Goal: Task Accomplishment & Management: Complete application form

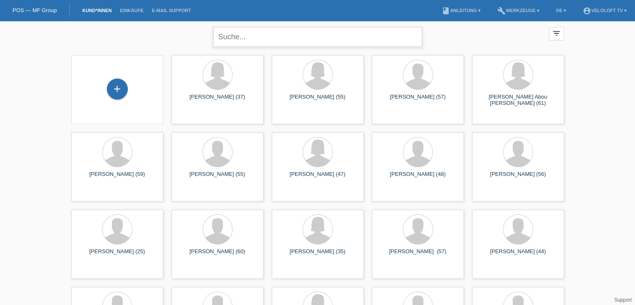
click at [277, 39] on input "text" at bounding box center [317, 37] width 209 height 20
paste input "Marco Wildburger"
click at [243, 38] on input "Marco Wildburger" at bounding box center [317, 37] width 209 height 20
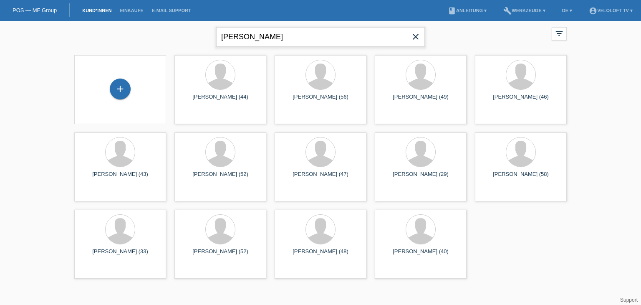
paste input "Rafael Schmid"
drag, startPoint x: 300, startPoint y: 37, endPoint x: 162, endPoint y: 35, distance: 139.0
click at [156, 35] on div "Rafael Schmid close filter_list view_module Alle Kund*innen anzeigen star Marki…" at bounding box center [320, 36] width 501 height 30
click at [248, 37] on input "Rafael Schmid" at bounding box center [320, 37] width 209 height 20
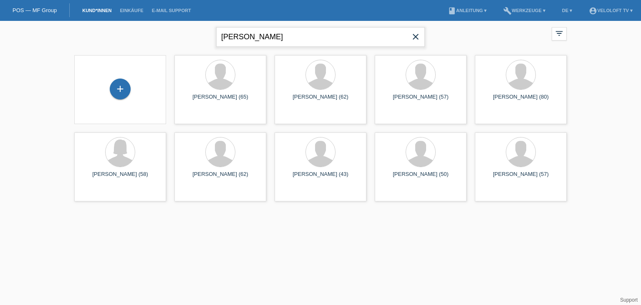
paste input "Judith Fitzon"
drag, startPoint x: 284, startPoint y: 34, endPoint x: 153, endPoint y: 31, distance: 131.5
click at [153, 31] on div "Judith Fitzon close filter_list view_module Alle Kund*innen anzeigen star Marki…" at bounding box center [320, 36] width 501 height 30
click at [253, 35] on input "Judith Fitzon" at bounding box center [320, 37] width 209 height 20
click at [249, 35] on input "Judith Fitzon" at bounding box center [320, 37] width 209 height 20
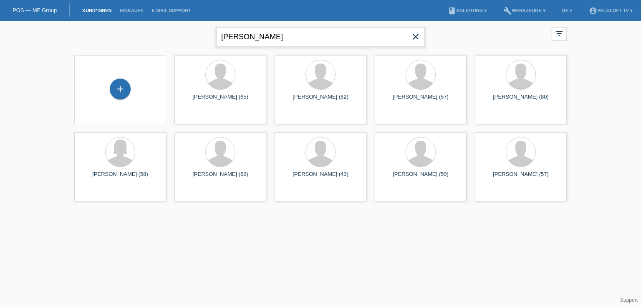
type input "Judith Fitzon"
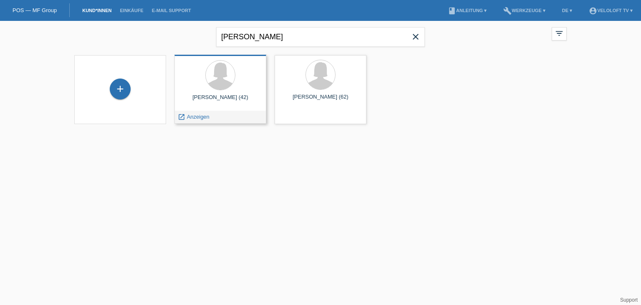
click at [199, 116] on span "Anzeigen" at bounding box center [198, 117] width 23 height 6
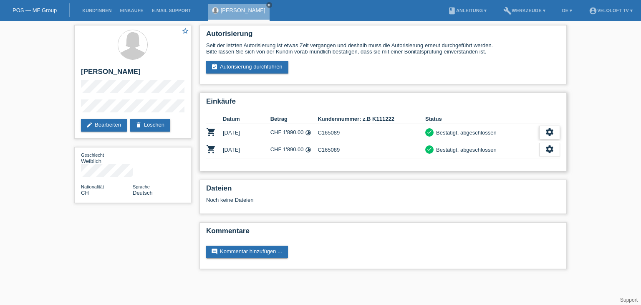
click at [548, 133] on icon "settings" at bounding box center [549, 131] width 9 height 9
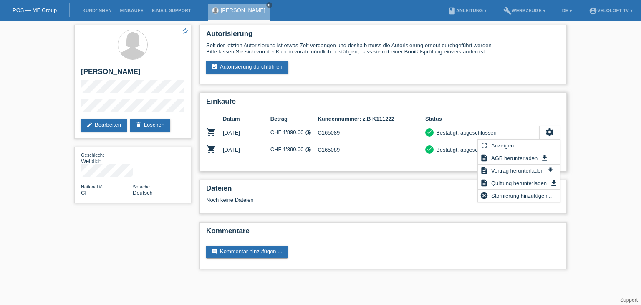
click at [517, 105] on h2 "Einkäufe" at bounding box center [383, 103] width 354 height 13
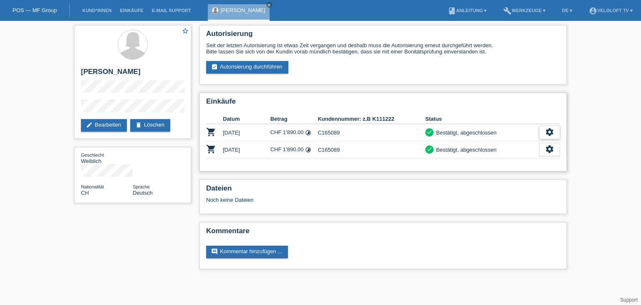
click at [552, 128] on icon "settings" at bounding box center [549, 131] width 9 height 9
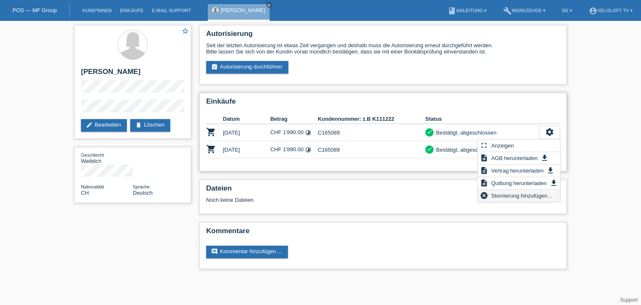
click at [520, 198] on span "Stornierung hinzufügen..." at bounding box center [521, 195] width 63 height 10
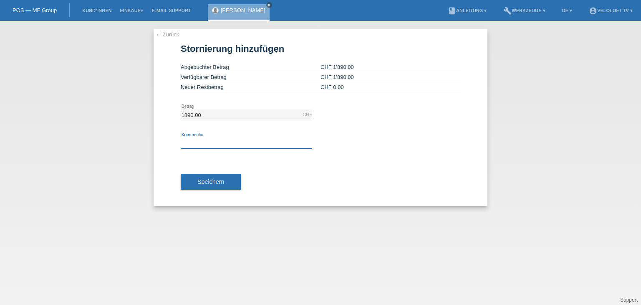
click at [267, 141] on input "text" at bounding box center [246, 143] width 131 height 10
click at [259, 138] on input "Veloloft TV - Ist von der Bestellung zurückgetreten" at bounding box center [246, 143] width 131 height 10
type input "Veloloft TV - Ist von der Bestellung zurückgetreten"
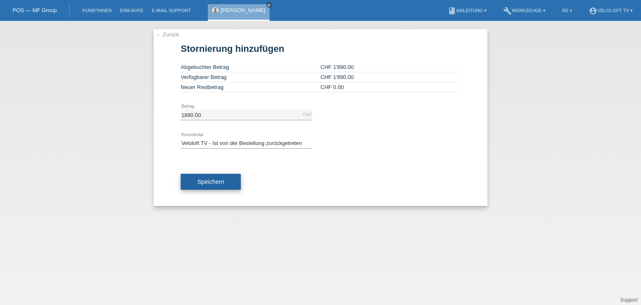
click at [219, 186] on button "Speichern" at bounding box center [211, 182] width 60 height 16
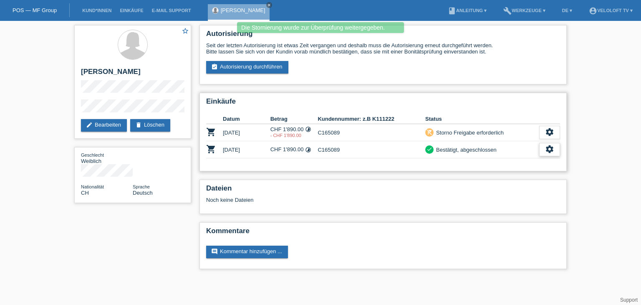
click at [546, 152] on icon "settings" at bounding box center [549, 148] width 9 height 9
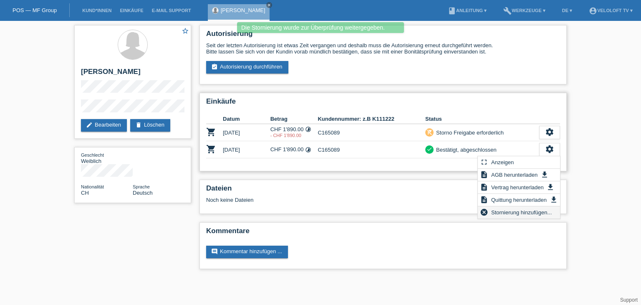
click at [526, 214] on span "Stornierung hinzufügen..." at bounding box center [521, 212] width 63 height 10
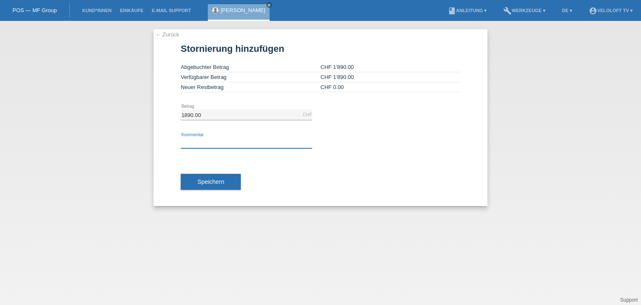
click at [262, 140] on input "text" at bounding box center [246, 143] width 131 height 10
paste input "Veloloft TV - Ist von der Bestellung zurückgetreten"
type input "Veloloft TV - Ist von der Bestellung zurückgetreten"
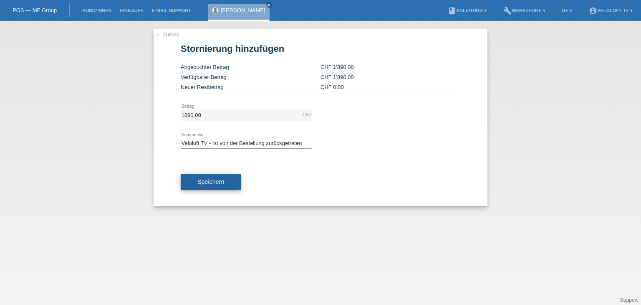
click at [216, 179] on span "Speichern" at bounding box center [210, 181] width 27 height 7
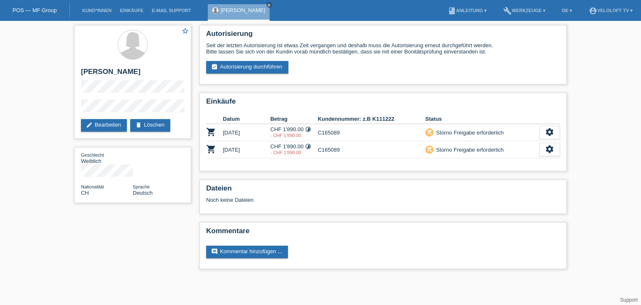
click at [586, 157] on div "star_border [PERSON_NAME] edit Bearbeiten delete Löschen Geschlecht Weiblich Na…" at bounding box center [320, 149] width 641 height 256
click at [267, 5] on icon "close" at bounding box center [269, 5] width 4 height 4
click at [87, 12] on link "Kund*innen" at bounding box center [97, 10] width 38 height 5
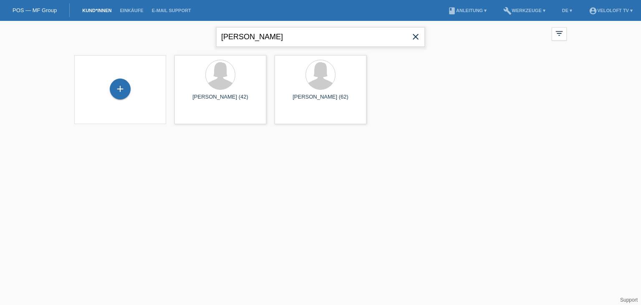
click at [270, 39] on input "Judith Fitzon" at bounding box center [320, 37] width 209 height 20
paste input "[PERSON_NAME]"
click at [249, 35] on input "[PERSON_NAME]" at bounding box center [320, 37] width 209 height 20
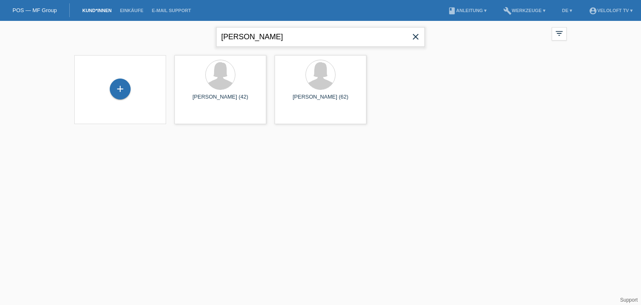
type input "Theo Locher"
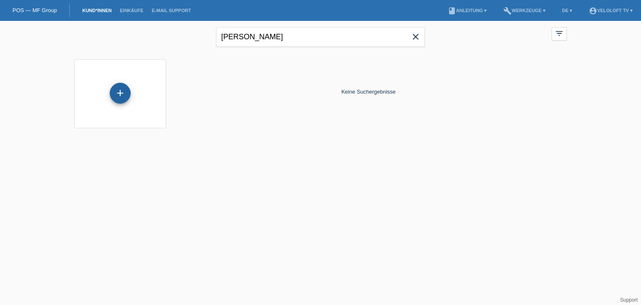
click at [126, 92] on div "+" at bounding box center [120, 93] width 21 height 21
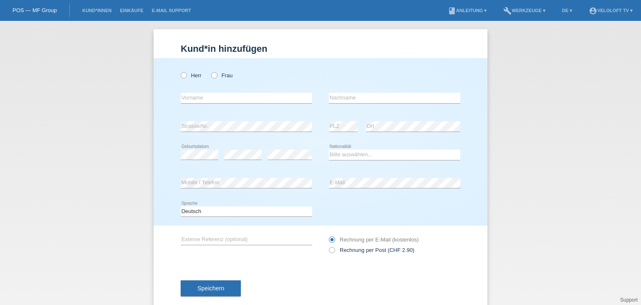
click at [255, 92] on div "error Vorname" at bounding box center [246, 98] width 131 height 28
click at [237, 99] on input "text" at bounding box center [246, 98] width 131 height 10
paste input "[PERSON_NAME]"
drag, startPoint x: 200, startPoint y: 96, endPoint x: 270, endPoint y: 100, distance: 69.4
click at [270, 100] on input "[PERSON_NAME]" at bounding box center [246, 98] width 131 height 10
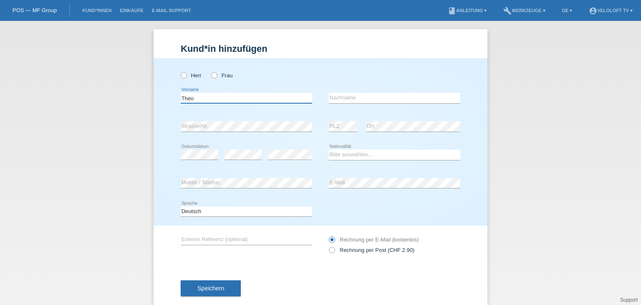
type input "Theo"
click at [363, 94] on input "text" at bounding box center [394, 98] width 131 height 10
paste input "Locher"
type input "Locher"
click at [179, 71] on icon at bounding box center [179, 71] width 0 height 0
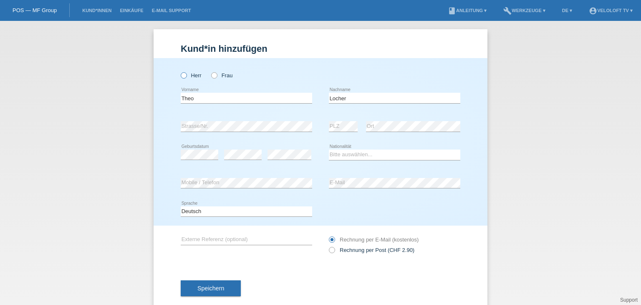
click at [181, 73] on input "Herr" at bounding box center [183, 74] width 5 height 5
radio input "true"
click at [415, 154] on select "Bitte auswählen... Schweiz Deutschland Liechtenstein Österreich ------------ Af…" at bounding box center [394, 154] width 131 height 10
select select "CH"
click at [329, 149] on select "Bitte auswählen... Schweiz Deutschland Liechtenstein Österreich ------------ Af…" at bounding box center [394, 154] width 131 height 10
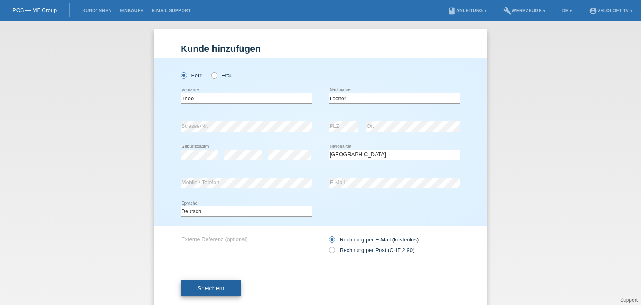
click at [200, 290] on span "Speichern" at bounding box center [210, 288] width 27 height 7
click at [102, 201] on div "Kund*in hinzufügen Kunde hinzufügen Kundin hinzufügen Herr Frau Theo error Vorn…" at bounding box center [320, 163] width 641 height 284
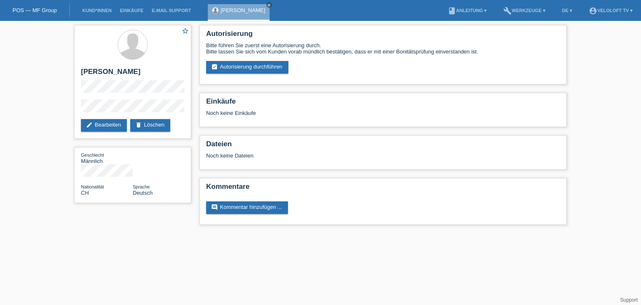
click at [127, 217] on div "star_border Theo Locher edit Bearbeiten delete Löschen Geschlecht Männlich Nati…" at bounding box center [320, 127] width 501 height 212
drag, startPoint x: 268, startPoint y: 68, endPoint x: 270, endPoint y: 90, distance: 21.8
click at [268, 69] on link "assignment_turned_in Autorisierung durchführen" at bounding box center [247, 67] width 82 height 13
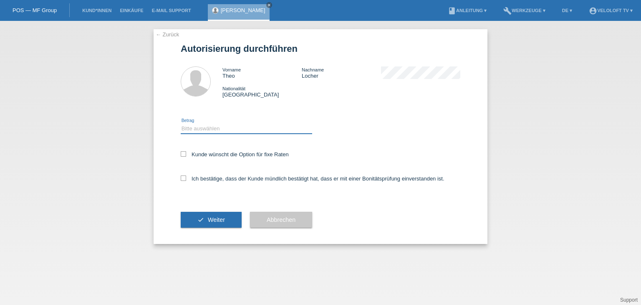
click at [252, 129] on select "Bitte auswählen CHF 1.00 - CHF 499.00 CHF 500.00 - CHF 1'999.00 CHF 2'000.00 - …" at bounding box center [246, 129] width 131 height 10
select select "2"
click at [181, 124] on select "Bitte auswählen CHF 1.00 - CHF 499.00 CHF 500.00 - CHF 1'999.00 CHF 2'000.00 - …" at bounding box center [246, 129] width 131 height 10
click at [256, 151] on label "Kunde wünscht die Option für fixe Raten" at bounding box center [235, 154] width 108 height 6
click at [257, 174] on div "Ich bestätige, dass der Kunde mündlich bestätigt hat, dass er mit einer Bonität…" at bounding box center [321, 181] width 280 height 28
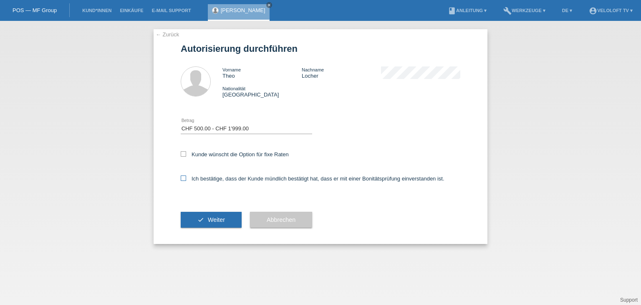
click at [252, 179] on label "Ich bestätige, dass der Kunde mündlich bestätigt hat, dass er mit einer Bonität…" at bounding box center [313, 178] width 264 height 6
click at [186, 179] on input "Ich bestätige, dass der Kunde mündlich bestätigt hat, dass er mit einer Bonität…" at bounding box center [183, 177] width 5 height 5
checkbox input "true"
click at [257, 157] on label "Kunde wünscht die Option für fixe Raten" at bounding box center [235, 154] width 108 height 6
click at [186, 156] on input "Kunde wünscht die Option für fixe Raten" at bounding box center [183, 153] width 5 height 5
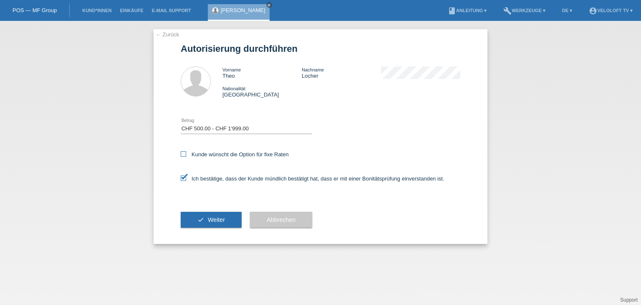
checkbox input "true"
drag, startPoint x: 221, startPoint y: 206, endPoint x: 222, endPoint y: 210, distance: 4.7
click at [221, 207] on div "check Weiter" at bounding box center [211, 219] width 61 height 48
click at [222, 215] on button "check Weiter" at bounding box center [211, 220] width 61 height 16
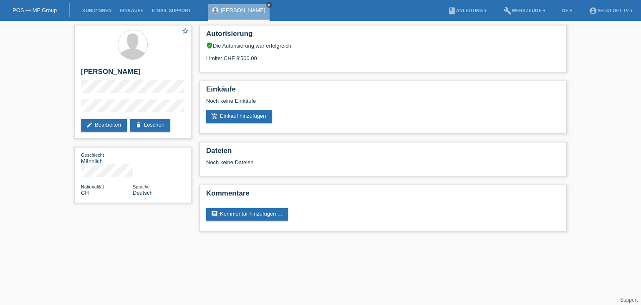
click at [267, 5] on icon "close" at bounding box center [269, 5] width 4 height 4
click at [101, 10] on link "Kund*innen" at bounding box center [97, 10] width 38 height 5
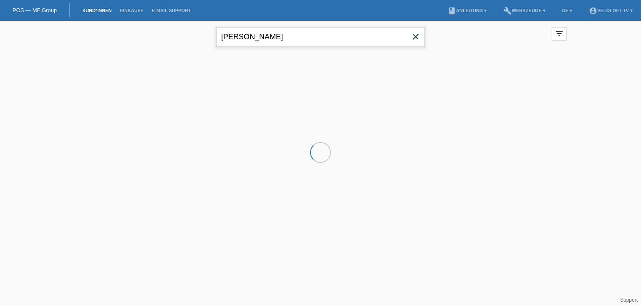
click at [313, 30] on input "Theo Locher" at bounding box center [320, 37] width 209 height 20
paste input "Simao Rodrigues"
click at [248, 37] on input "Simao Rodrigues" at bounding box center [320, 37] width 209 height 20
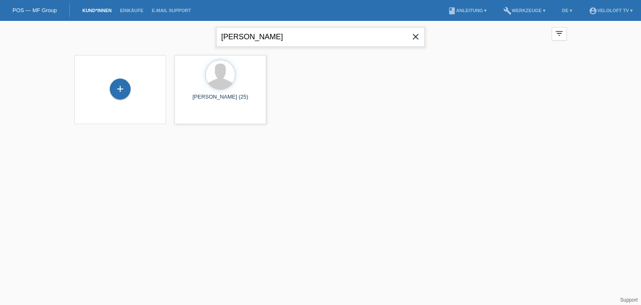
type input "[PERSON_NAME]"
click at [129, 86] on div "+" at bounding box center [120, 89] width 20 height 14
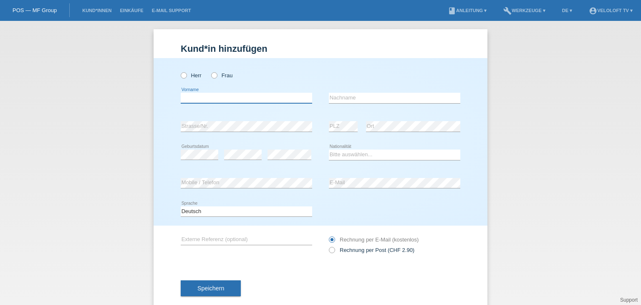
click at [251, 97] on input "text" at bounding box center [246, 98] width 131 height 10
paste input "Simao Rodrigues"
drag, startPoint x: 202, startPoint y: 97, endPoint x: 253, endPoint y: 97, distance: 51.3
click at [253, 97] on input "Simao Rodrigues" at bounding box center [246, 98] width 131 height 10
type input "Simao"
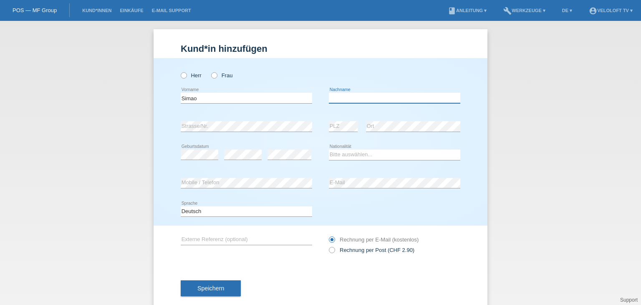
click at [359, 99] on input "text" at bounding box center [394, 98] width 131 height 10
paste input "[PERSON_NAME]"
type input "[PERSON_NAME]"
click at [179, 71] on icon at bounding box center [179, 71] width 0 height 0
click at [181, 73] on input "Herr" at bounding box center [183, 74] width 5 height 5
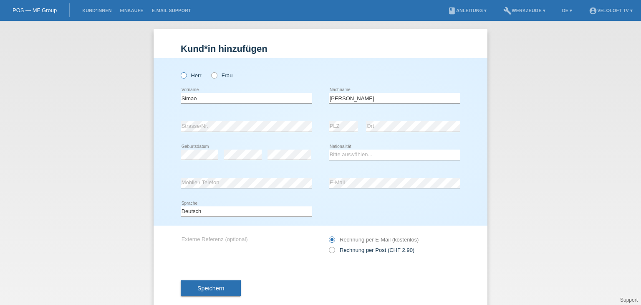
radio input "true"
click at [390, 151] on select "Bitte auswählen... Schweiz Deutschland Liechtenstein Österreich ------------ Af…" at bounding box center [394, 154] width 131 height 10
select select "CH"
click at [329, 149] on select "Bitte auswählen... Schweiz Deutschland Liechtenstein Österreich ------------ Af…" at bounding box center [394, 154] width 131 height 10
click at [257, 176] on div "error Mobile / Telefon" at bounding box center [246, 183] width 131 height 28
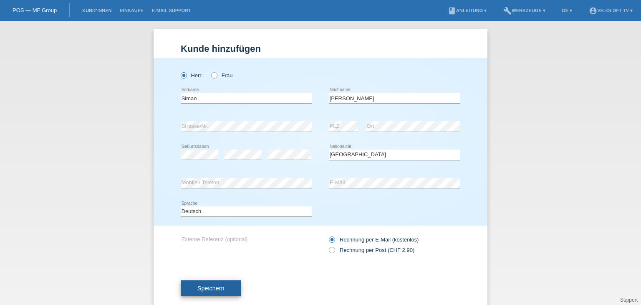
click at [220, 280] on button "Speichern" at bounding box center [211, 288] width 60 height 16
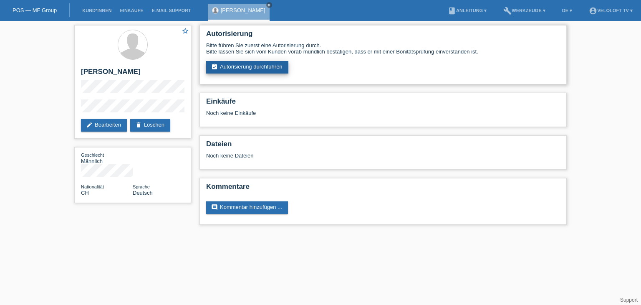
click at [262, 71] on link "assignment_turned_in Autorisierung durchführen" at bounding box center [247, 67] width 82 height 13
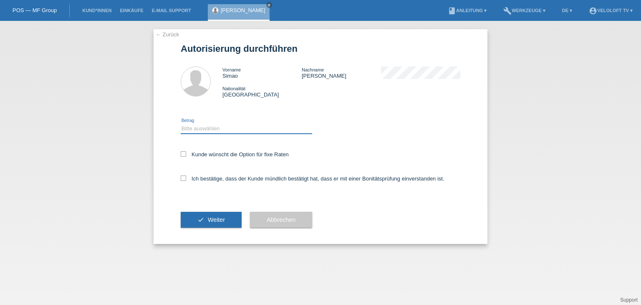
click at [257, 127] on select "Bitte auswählen CHF 1.00 - CHF 499.00 CHF 500.00 - CHF 1'999.00 CHF 2'000.00 - …" at bounding box center [246, 129] width 131 height 10
select select "2"
click at [181, 124] on select "Bitte auswählen CHF 1.00 - CHF 499.00 CHF 500.00 - CHF 1'999.00 CHF 2'000.00 - …" at bounding box center [246, 129] width 131 height 10
click at [253, 152] on label "Kunde wünscht die Option für fixe Raten" at bounding box center [235, 154] width 108 height 6
click at [186, 152] on input "Kunde wünscht die Option für fixe Raten" at bounding box center [183, 153] width 5 height 5
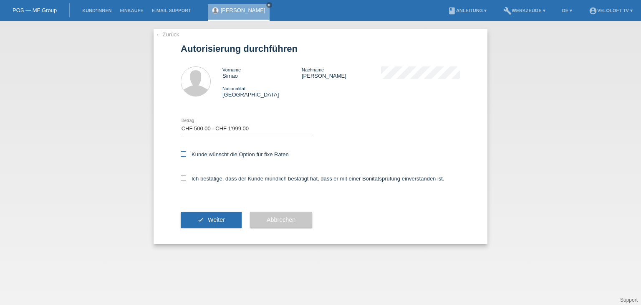
checkbox input "true"
click at [244, 177] on label "Ich bestätige, dass der Kunde mündlich bestätigt hat, dass er mit einer Bonität…" at bounding box center [313, 178] width 264 height 6
click at [186, 177] on input "Ich bestätige, dass der Kunde mündlich bestätigt hat, dass er mit einer Bonität…" at bounding box center [183, 177] width 5 height 5
checkbox input "true"
click at [220, 226] on button "check Weiter" at bounding box center [211, 220] width 61 height 16
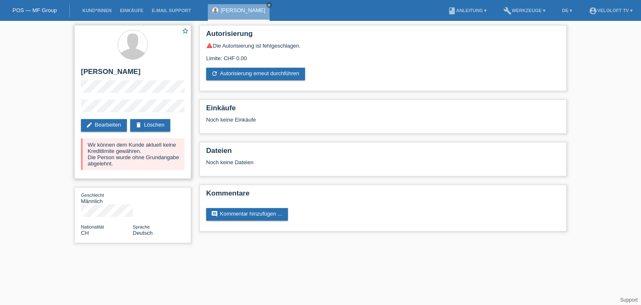
drag, startPoint x: 154, startPoint y: 150, endPoint x: 83, endPoint y: 144, distance: 71.2
click at [83, 144] on div "Wir können dem Kunde aktuell keine Kreditlimite gewähren. Die Person wurde ohne…" at bounding box center [132, 154] width 103 height 32
copy div "Wir können dem Kunde aktuell keine Kreditlimite gewähren."
click at [267, 5] on icon "close" at bounding box center [269, 5] width 4 height 4
click at [107, 10] on link "Kund*innen" at bounding box center [97, 10] width 38 height 5
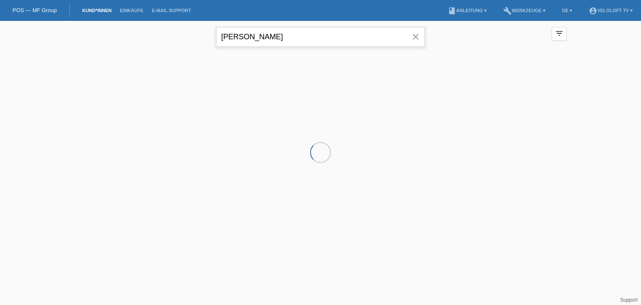
click at [326, 39] on input "Simao Rodrigues" at bounding box center [320, 37] width 209 height 20
paste input "Martin Gurtner"
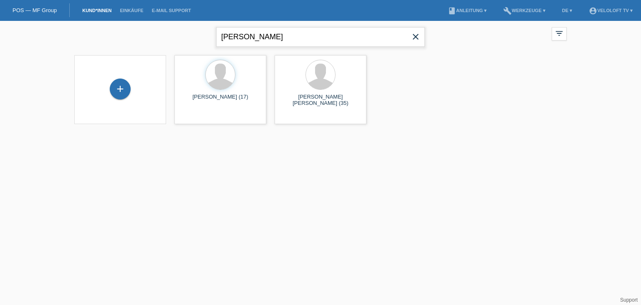
click at [252, 35] on input "Martin Gurtner" at bounding box center [320, 37] width 209 height 20
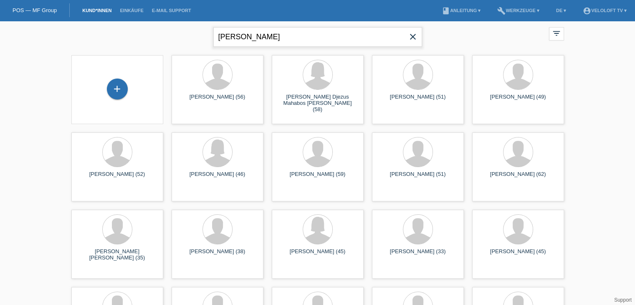
click at [280, 41] on input "Martin Gurtner" at bounding box center [317, 37] width 209 height 20
paste input "Cecile Krummenacher Feld"
click at [247, 35] on input "Cecile Krummenacher Felder" at bounding box center [317, 37] width 209 height 20
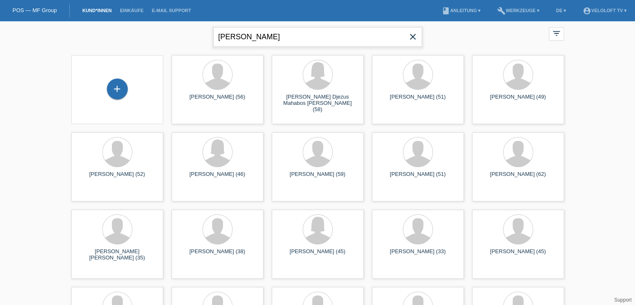
type input "Cecile Krummenacher Felder"
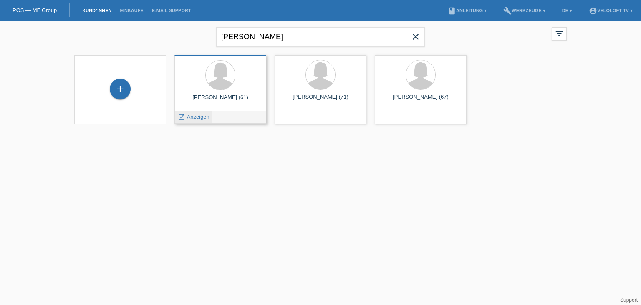
click at [203, 118] on span "Anzeigen" at bounding box center [198, 117] width 23 height 6
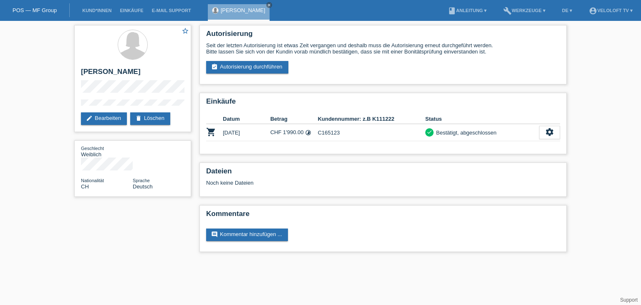
drag, startPoint x: 295, startPoint y: 9, endPoint x: 289, endPoint y: 7, distance: 6.4
click at [270, 9] on div "[PERSON_NAME] close" at bounding box center [239, 12] width 62 height 17
click at [270, 7] on div "[PERSON_NAME] close" at bounding box center [239, 12] width 62 height 17
click at [271, 5] on icon "close" at bounding box center [269, 5] width 4 height 4
click at [95, 10] on link "Kund*innen" at bounding box center [97, 10] width 38 height 5
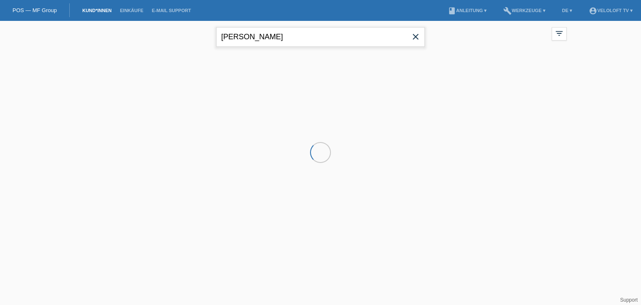
click at [337, 35] on input "[PERSON_NAME]" at bounding box center [320, 37] width 209 height 20
paste input "[PERSON_NAME]"
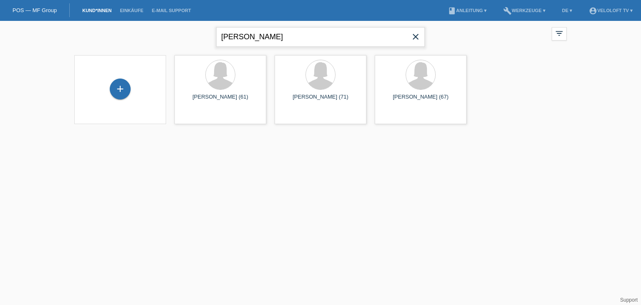
click at [246, 38] on input "Theo Locher" at bounding box center [320, 37] width 209 height 20
type input "[PERSON_NAME]"
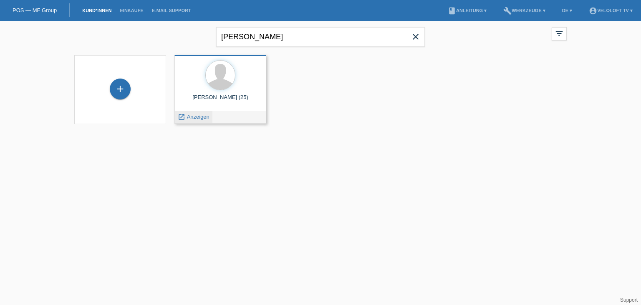
click at [197, 117] on span "Anzeigen" at bounding box center [198, 117] width 23 height 6
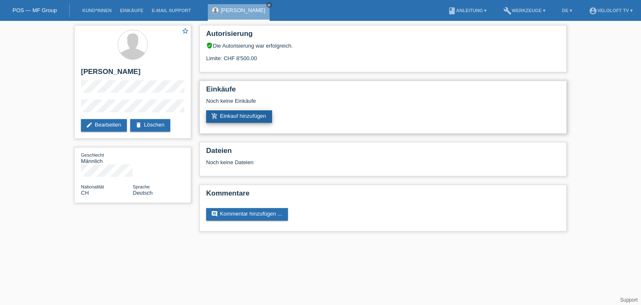
click at [259, 118] on link "add_shopping_cart Einkauf hinzufügen" at bounding box center [239, 116] width 66 height 13
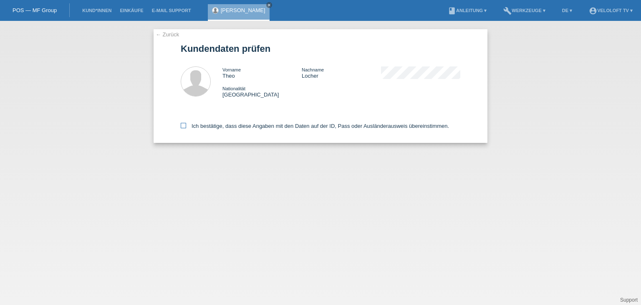
click at [254, 123] on label "Ich bestätige, dass diese Angaben mit den Daten auf der ID, Pass oder Ausländer…" at bounding box center [315, 126] width 268 height 6
click at [186, 123] on input "Ich bestätige, dass diese Angaben mit den Daten auf der ID, Pass oder Ausländer…" at bounding box center [183, 125] width 5 height 5
checkbox input "true"
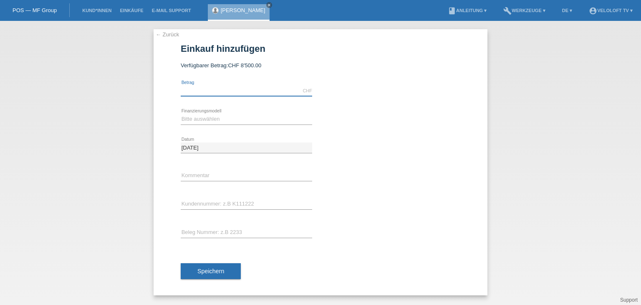
click at [242, 91] on input "text" at bounding box center [246, 91] width 131 height 10
type input "2990.00"
click at [232, 116] on select "Bitte auswählen Fixe Raten Kauf auf Rechnung mit Teilzahlungsoption" at bounding box center [246, 119] width 131 height 10
select select "77"
click at [181, 114] on select "Bitte auswählen Fixe Raten Kauf auf Rechnung mit Teilzahlungsoption" at bounding box center [246, 119] width 131 height 10
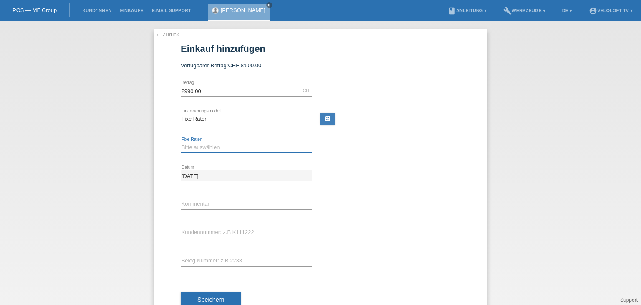
click at [225, 151] on select "Bitte auswählen 4 Raten 5 Raten 6 Raten 7 Raten 8 Raten 9 Raten 10 Raten 11 Rat…" at bounding box center [246, 147] width 131 height 10
select select "202"
click at [181, 142] on select "Bitte auswählen 4 Raten 5 Raten 6 Raten 7 Raten 8 Raten 9 Raten 10 Raten 11 Rat…" at bounding box center [246, 147] width 131 height 10
click at [212, 207] on input "text" at bounding box center [246, 204] width 131 height 10
type input "Veloloft TV"
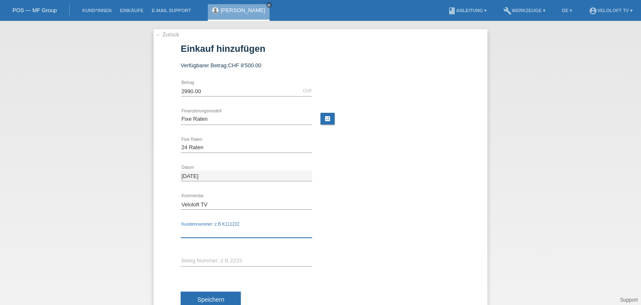
click at [206, 228] on input "text" at bounding box center [246, 232] width 131 height 10
paste input "C165132"
type input "C165132"
click at [223, 296] on button "Speichern" at bounding box center [211, 299] width 60 height 16
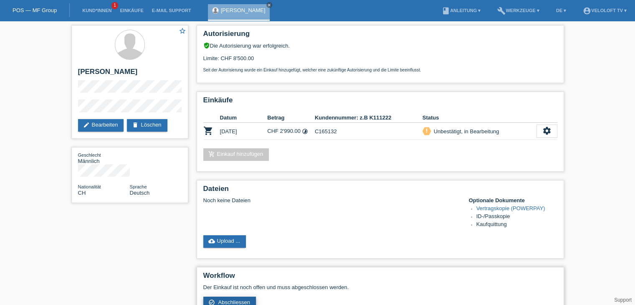
click at [246, 301] on span "Abschliessen" at bounding box center [234, 302] width 32 height 6
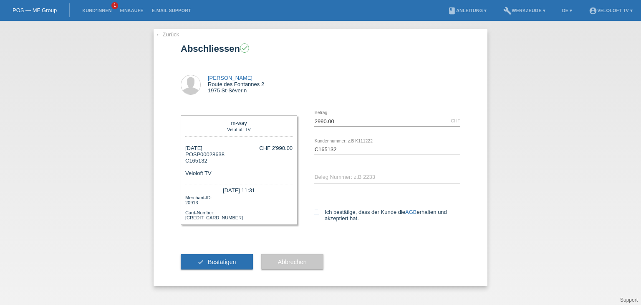
click at [322, 214] on label "Ich bestätige, dass der Kunde die AGB erhalten und akzeptiert hat." at bounding box center [387, 215] width 146 height 13
click at [319, 214] on input "Ich bestätige, dass der Kunde die AGB erhalten und akzeptiert hat." at bounding box center [316, 211] width 5 height 5
checkbox input "true"
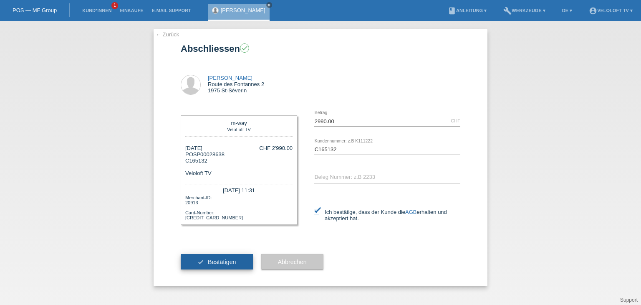
click at [241, 264] on button "check Bestätigen" at bounding box center [217, 262] width 72 height 16
